Goal: Transaction & Acquisition: Purchase product/service

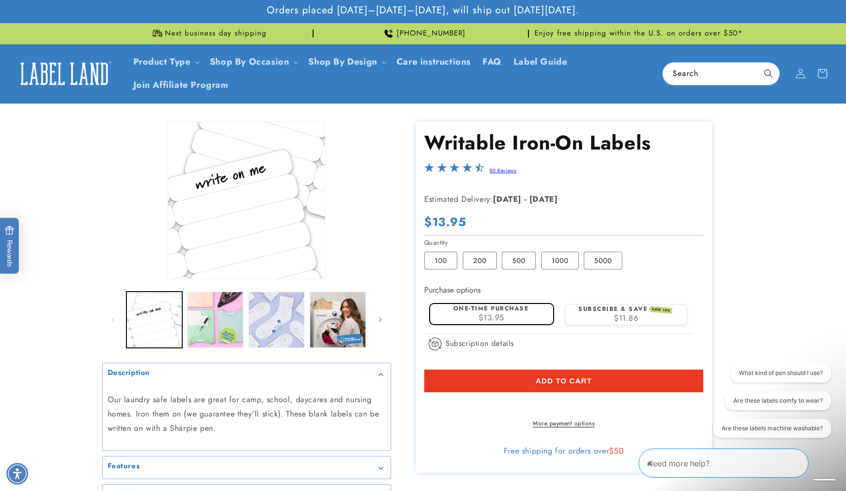
click at [656, 463] on icon "Close conversation starters" at bounding box center [651, 457] width 9 height 9
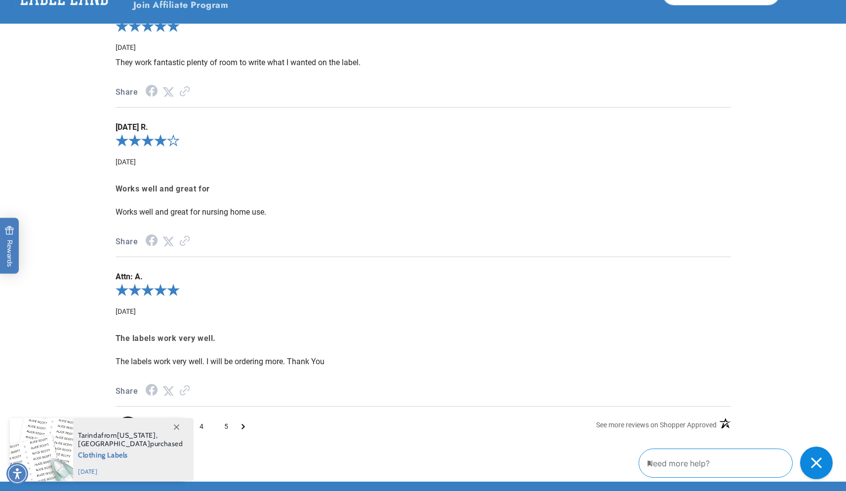
scroll to position [1326, 0]
